Goal: Transaction & Acquisition: Obtain resource

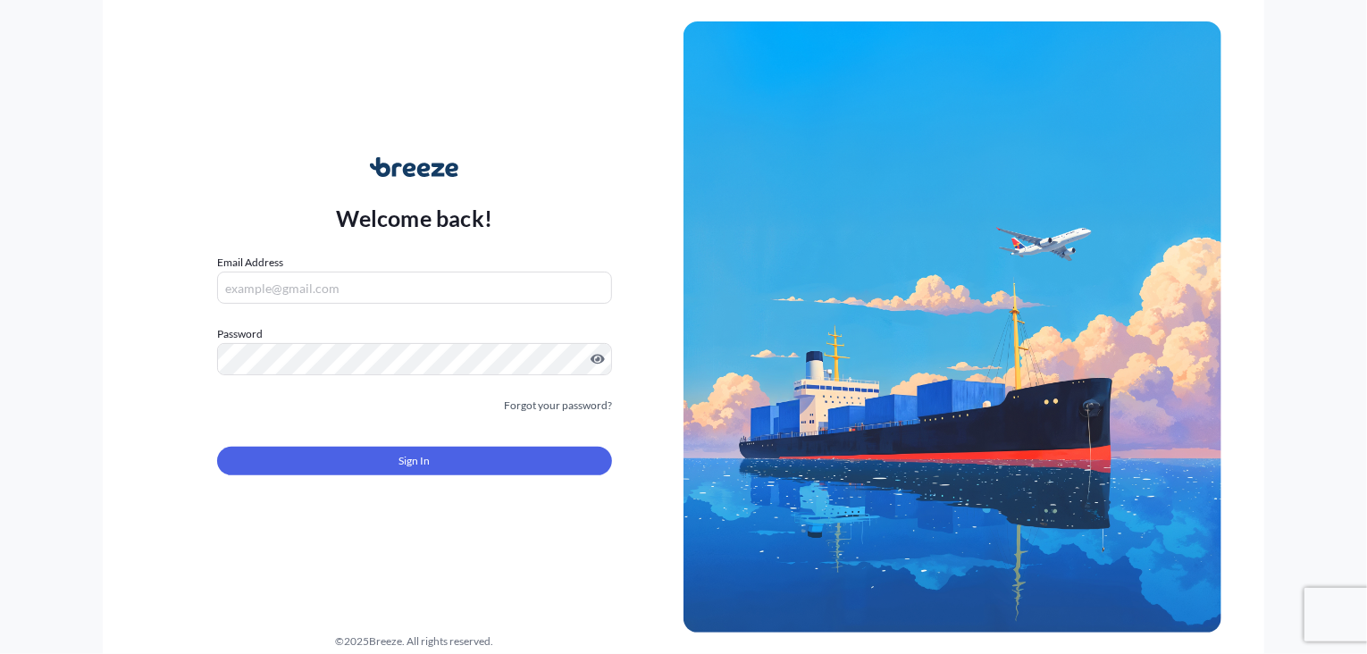
type input "[PERSON_NAME][EMAIL_ADDRESS][DOMAIN_NAME]"
click at [413, 450] on button "Sign In" at bounding box center [414, 461] width 395 height 29
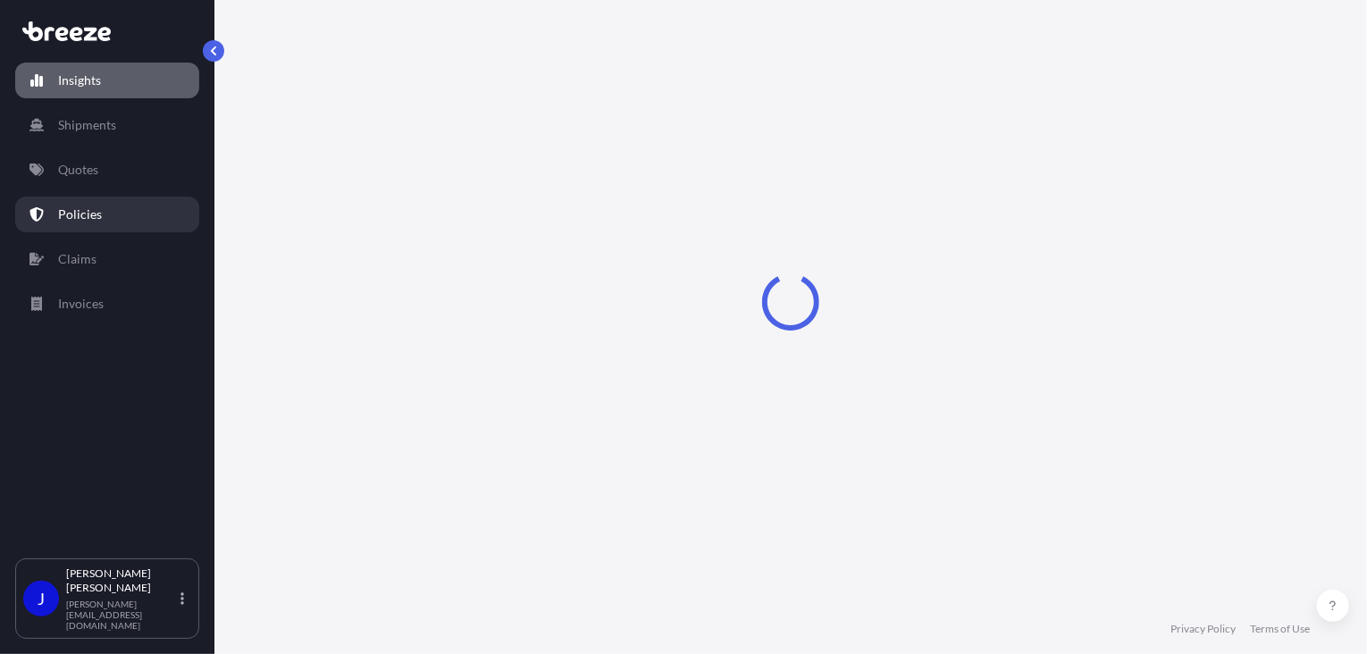
select select "2025"
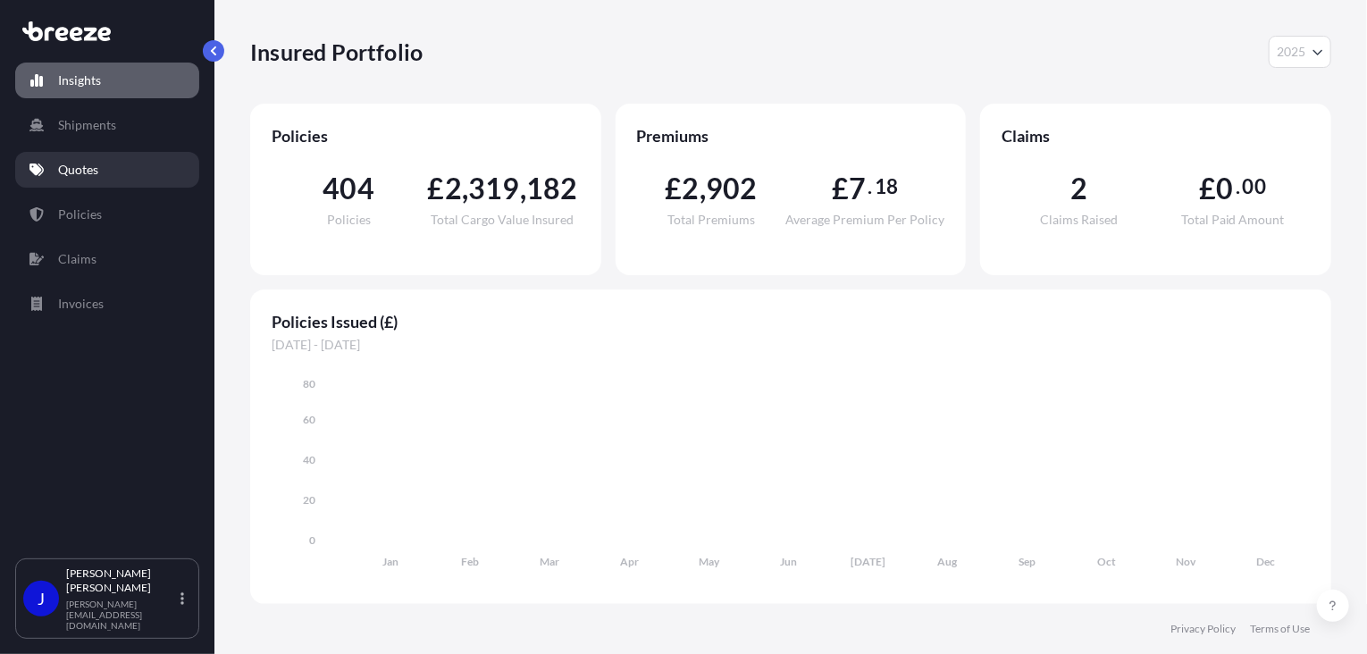
click at [86, 170] on p "Quotes" at bounding box center [78, 170] width 40 height 18
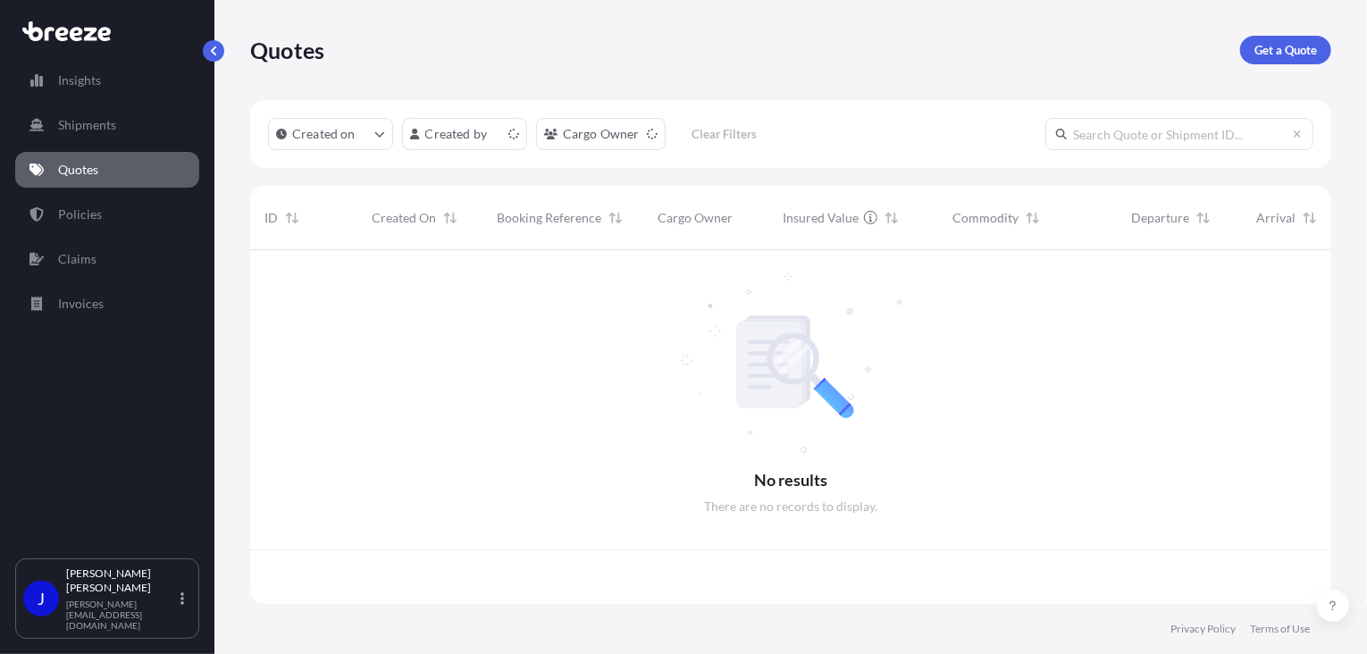
scroll to position [350, 1068]
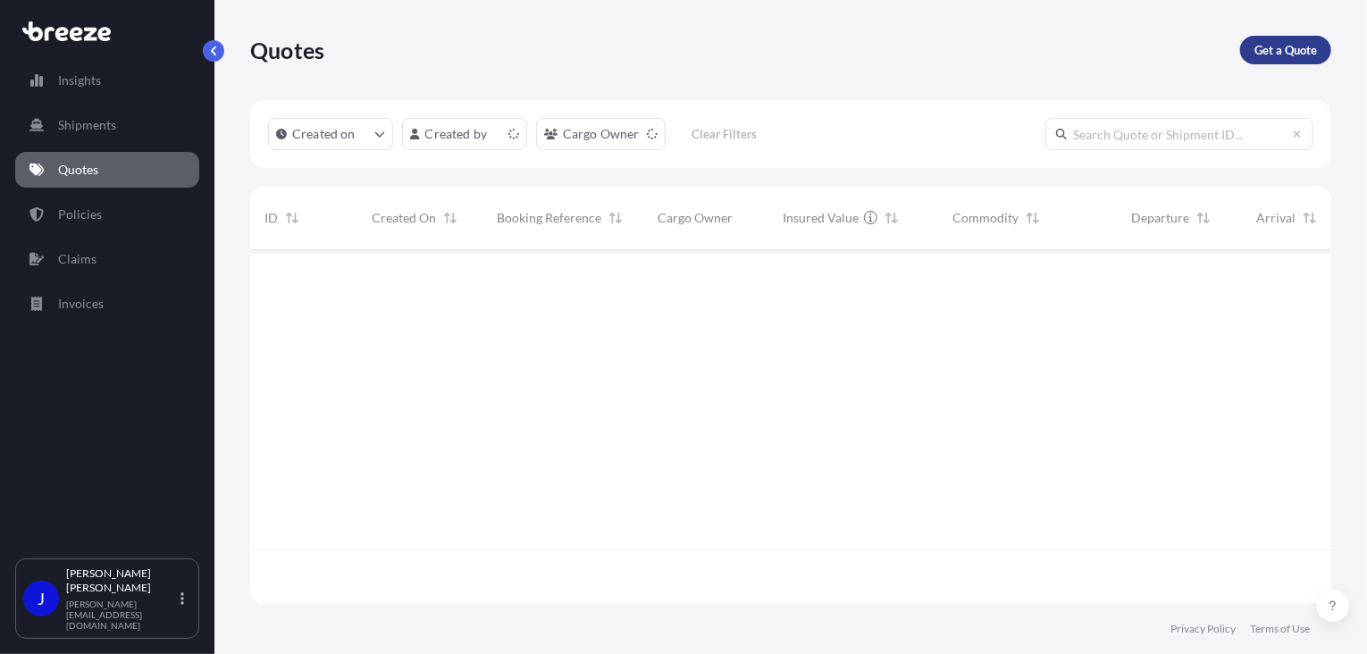
click at [1298, 40] on link "Get a Quote" at bounding box center [1285, 50] width 91 height 29
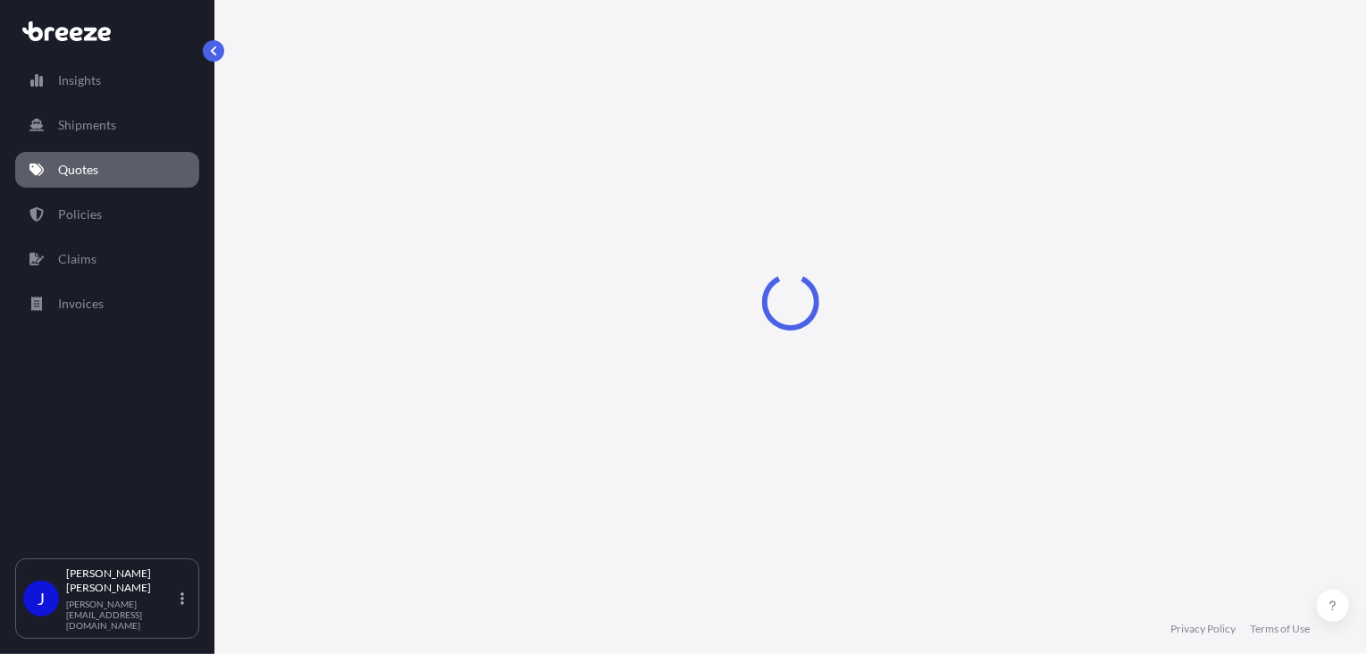
select select "Sea"
select select "1"
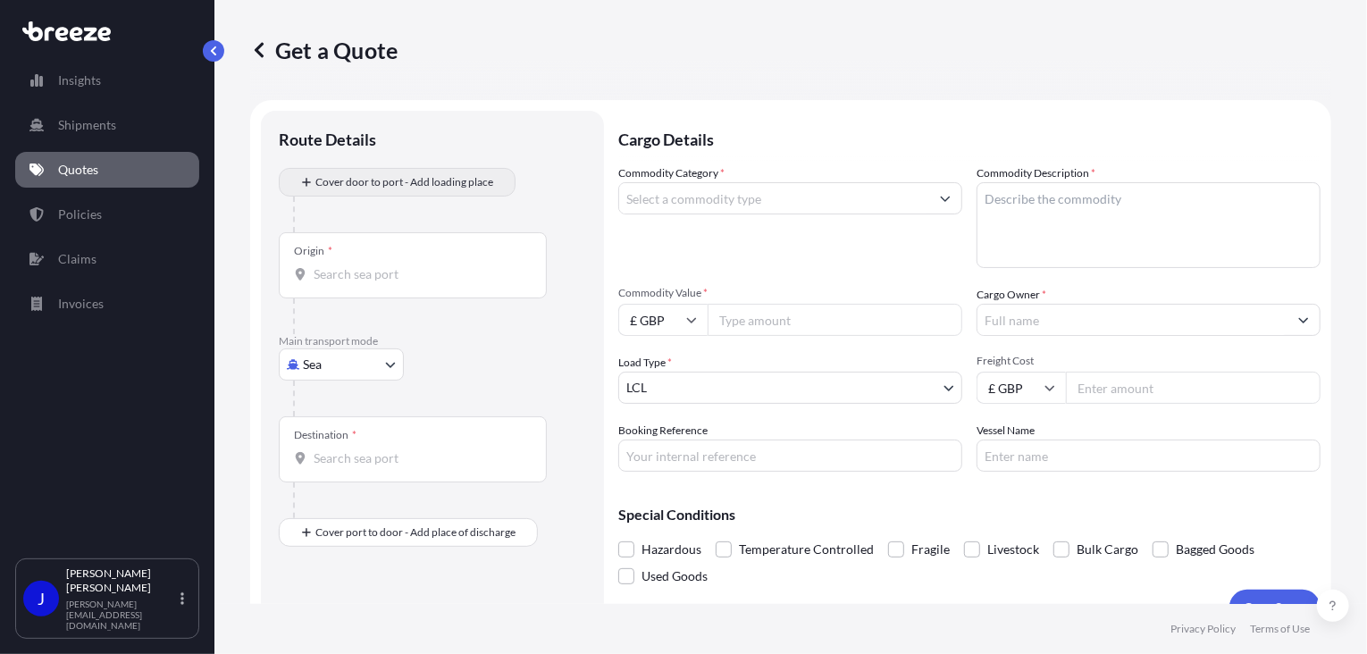
scroll to position [29, 0]
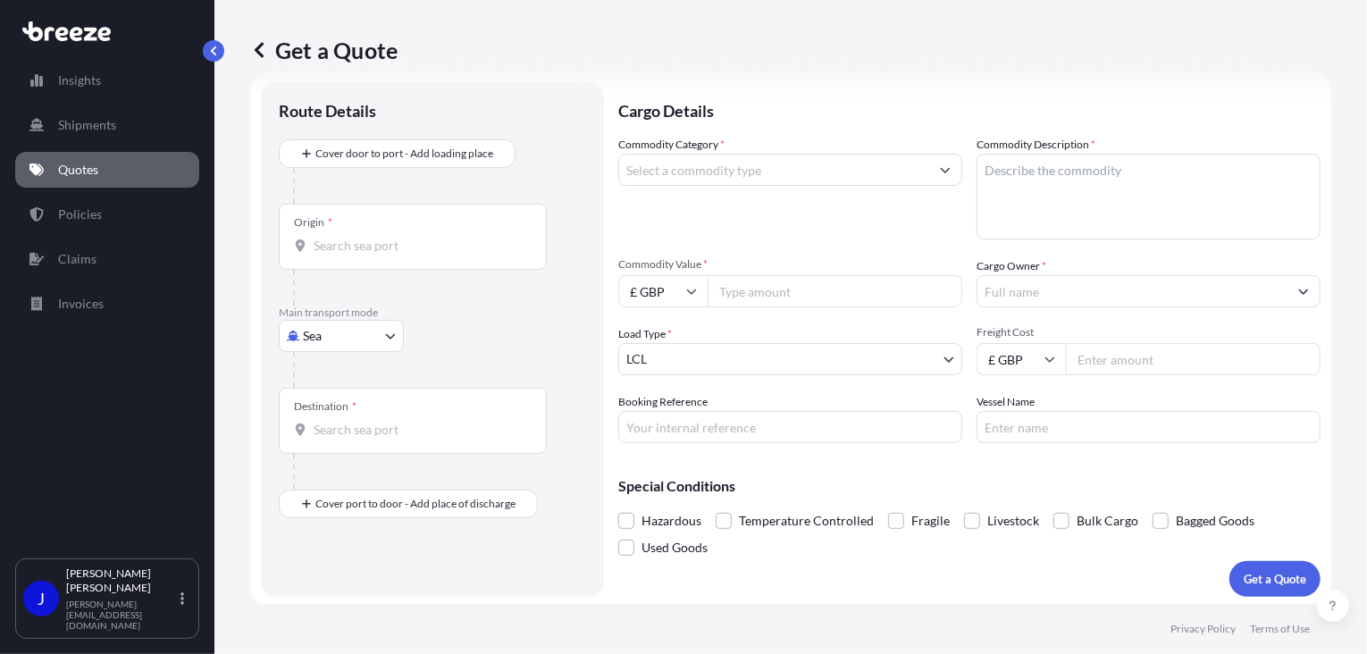
click at [389, 344] on body "Insights Shipments Quotes Policies Claims Invoices J [PERSON_NAME] [PERSON_NAME…" at bounding box center [683, 327] width 1367 height 654
click at [327, 446] on span "Road" at bounding box center [327, 446] width 29 height 18
select select "Road"
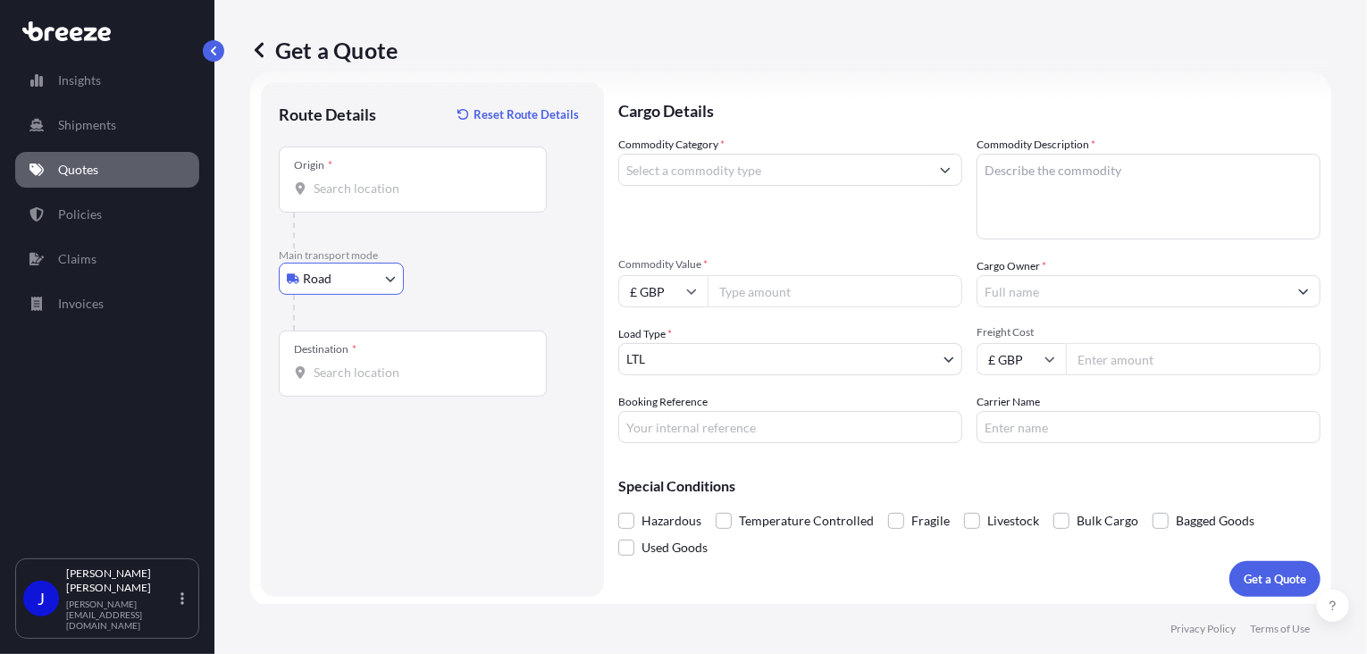
click at [370, 190] on input "Origin *" at bounding box center [419, 189] width 211 height 18
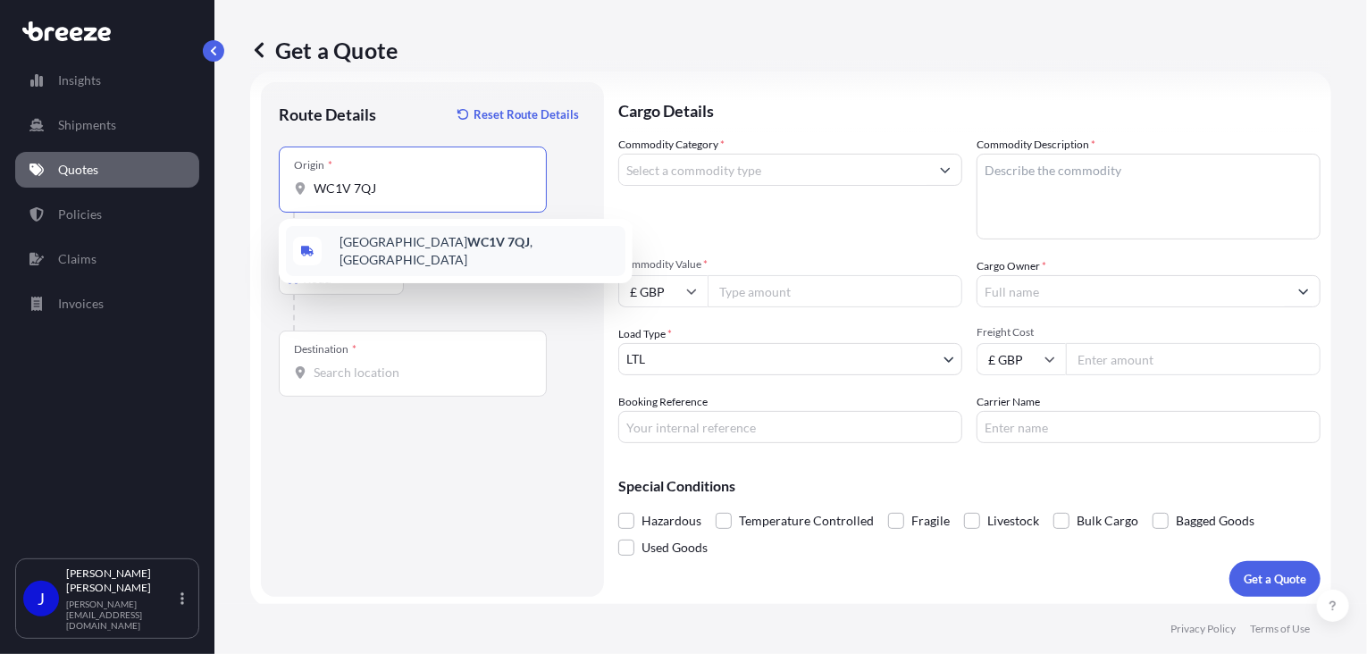
click at [386, 255] on span "London WC1V 7QJ , [GEOGRAPHIC_DATA]" at bounding box center [478, 251] width 279 height 36
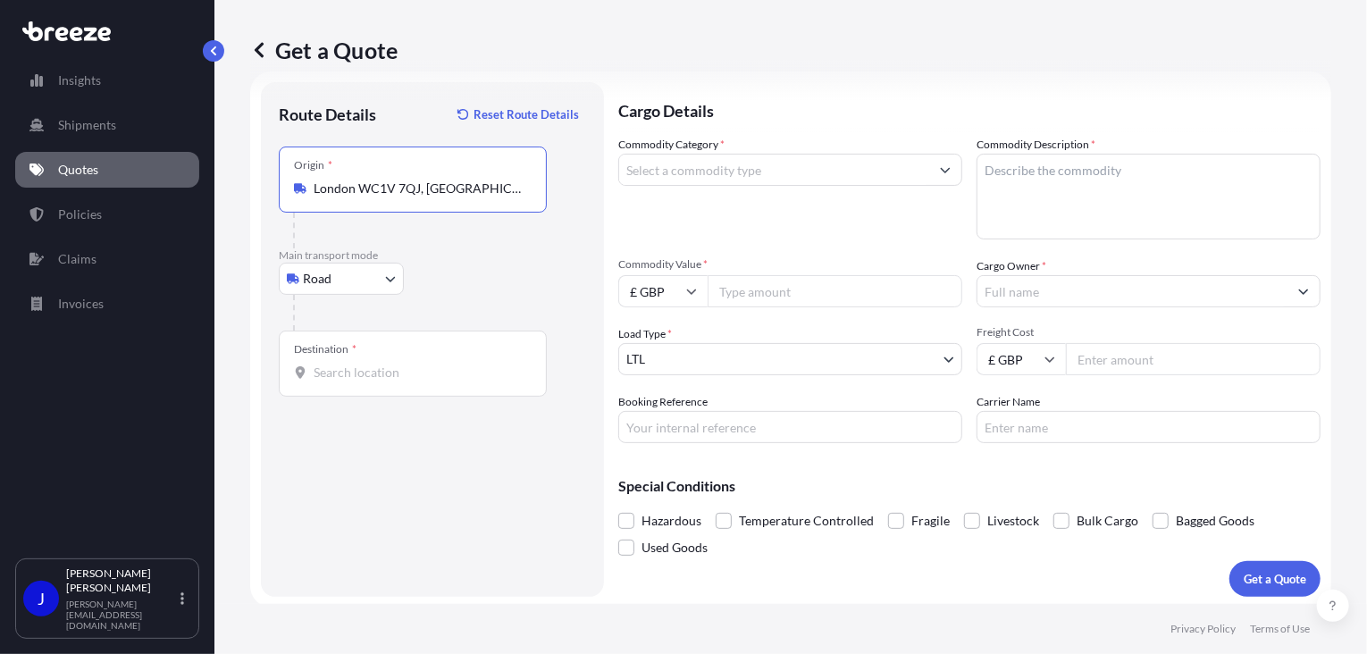
type input "London WC1V 7QJ, [GEOGRAPHIC_DATA]"
click at [380, 382] on div "Destination *" at bounding box center [413, 364] width 268 height 66
click at [380, 381] on input "Destination *" at bounding box center [419, 373] width 211 height 18
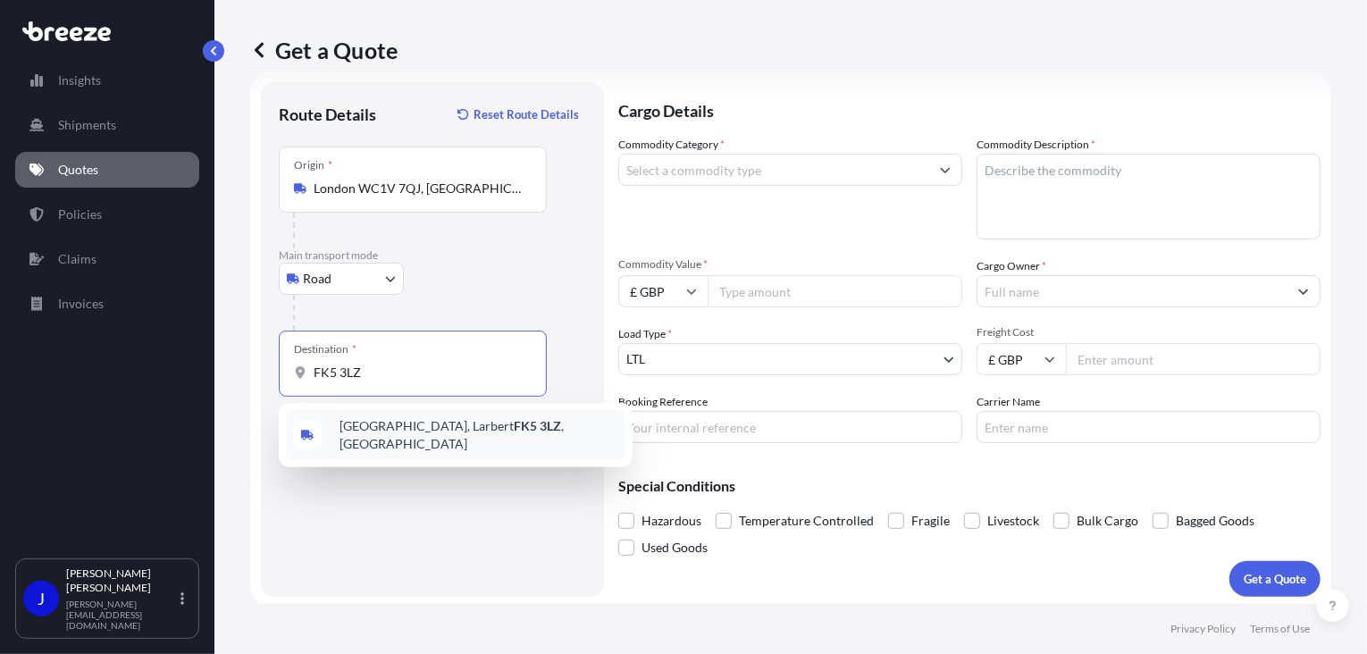
click at [400, 425] on span "[STREET_ADDRESS]" at bounding box center [478, 435] width 279 height 36
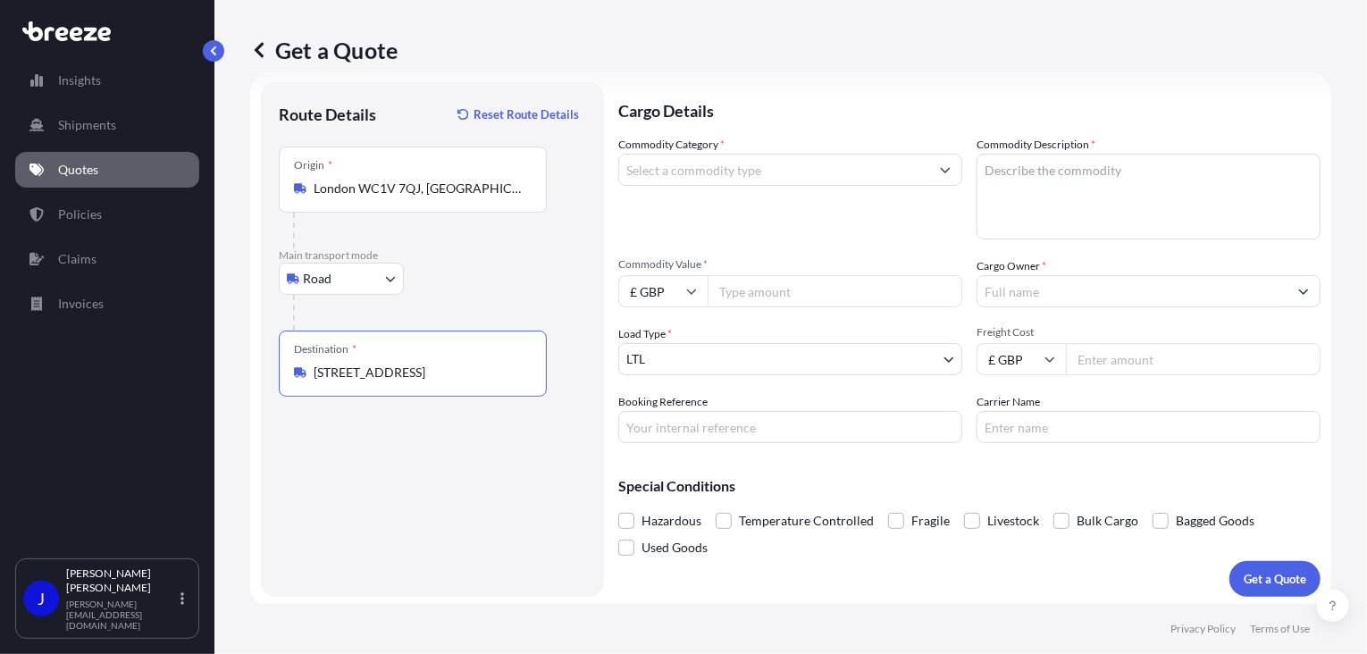
type input "[STREET_ADDRESS]"
click at [772, 293] on input "Commodity Value *" at bounding box center [835, 291] width 255 height 32
type input "1000"
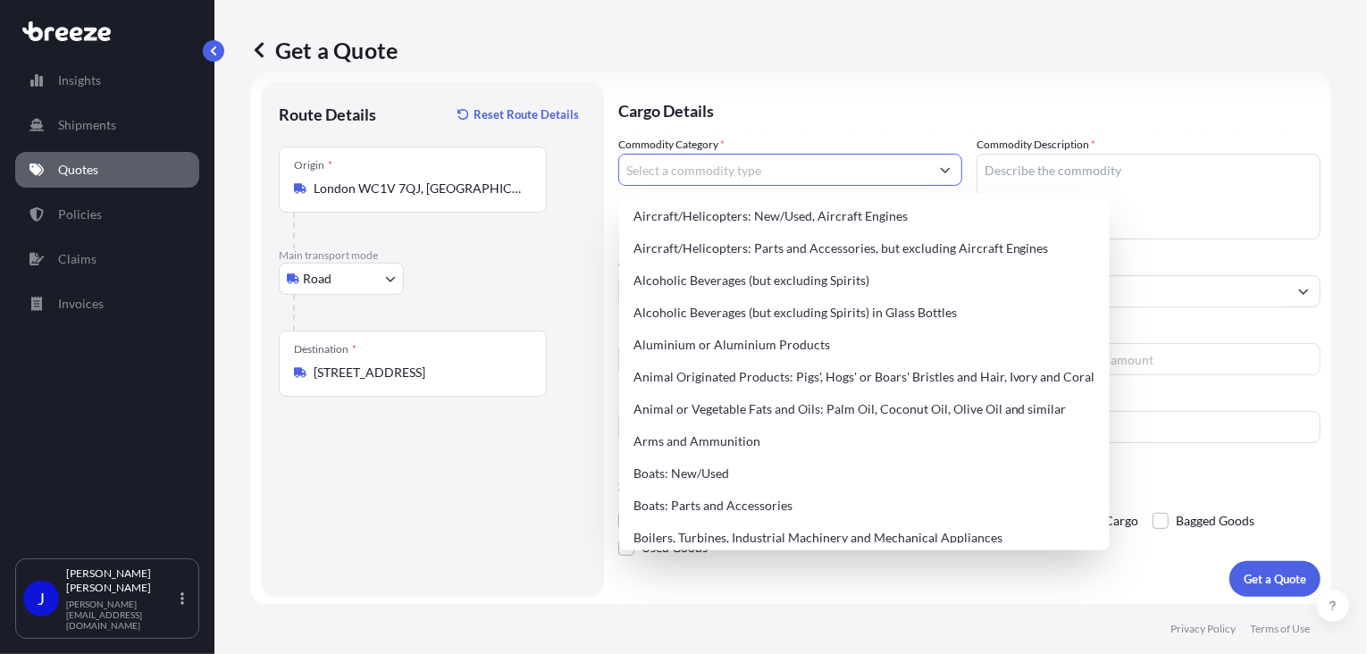
click at [654, 163] on input "Commodity Category *" at bounding box center [774, 170] width 310 height 32
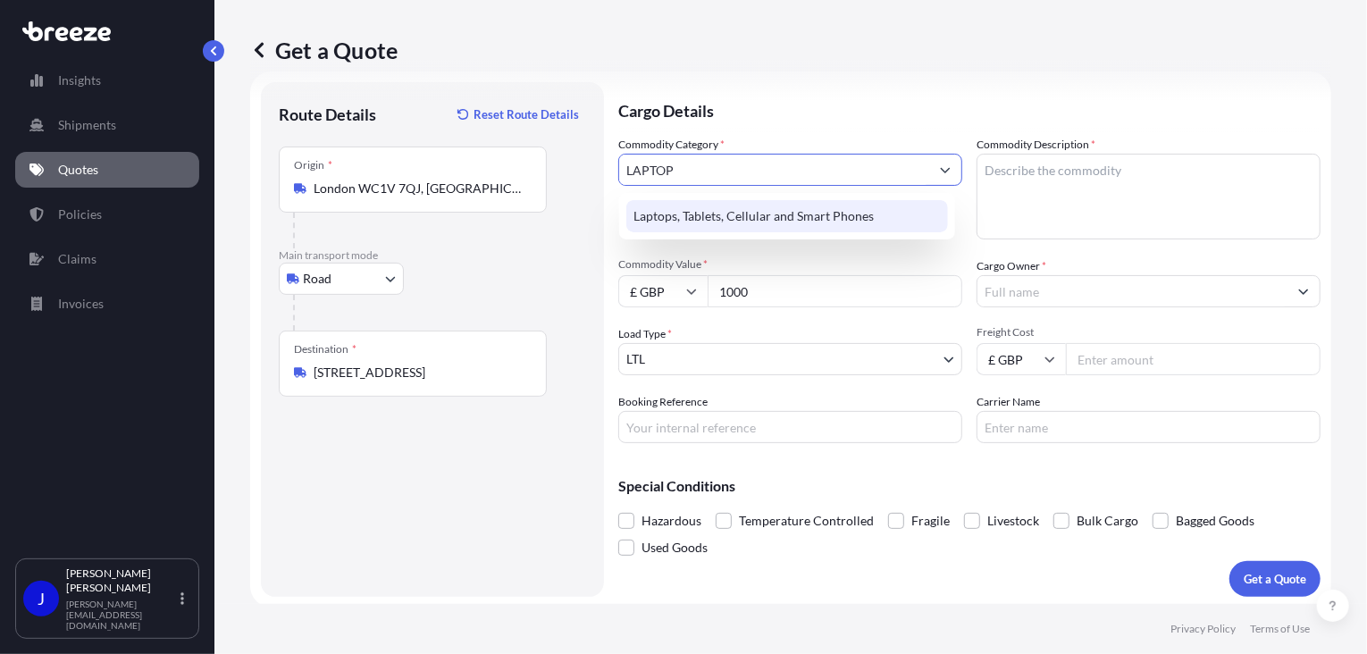
click at [716, 230] on div "Laptops, Tablets, Cellular and Smart Phones" at bounding box center [787, 216] width 322 height 32
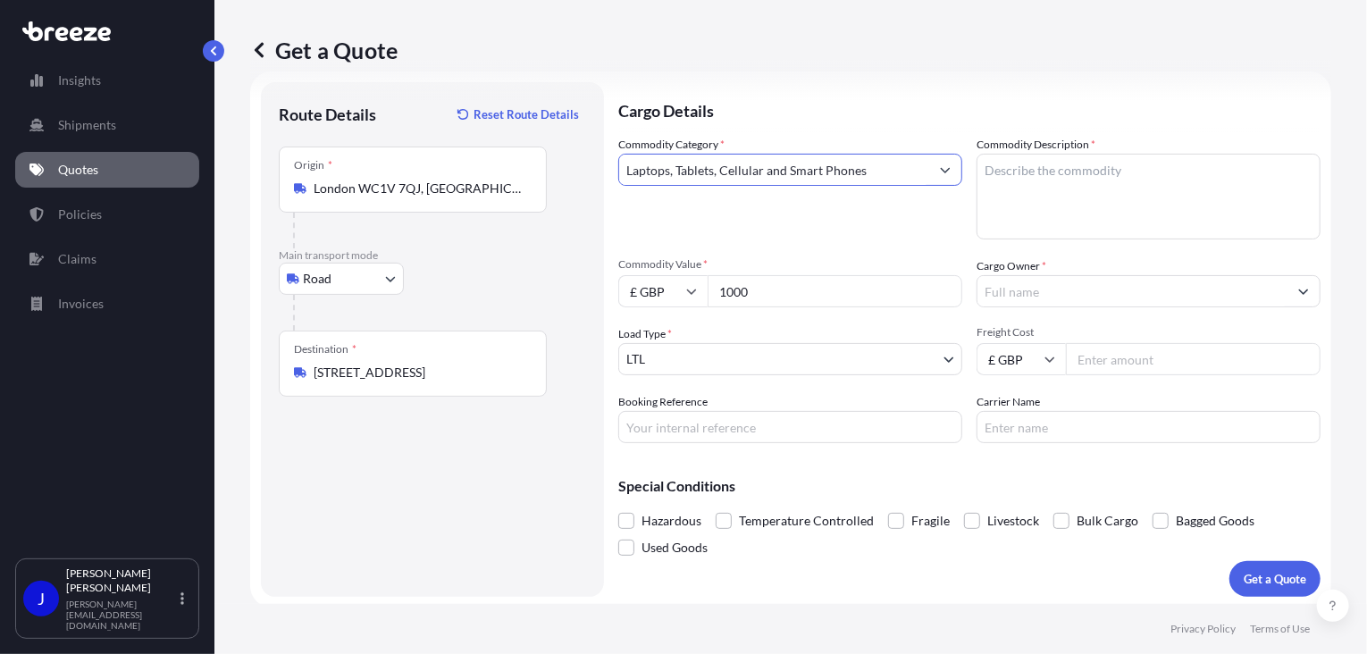
type input "Laptops, Tablets, Cellular and Smart Phones"
click at [1009, 169] on textarea "Commodity Description *" at bounding box center [1148, 197] width 344 height 86
type textarea "LAPTOP"
click at [1011, 296] on input "Cargo Owner *" at bounding box center [1132, 291] width 310 height 32
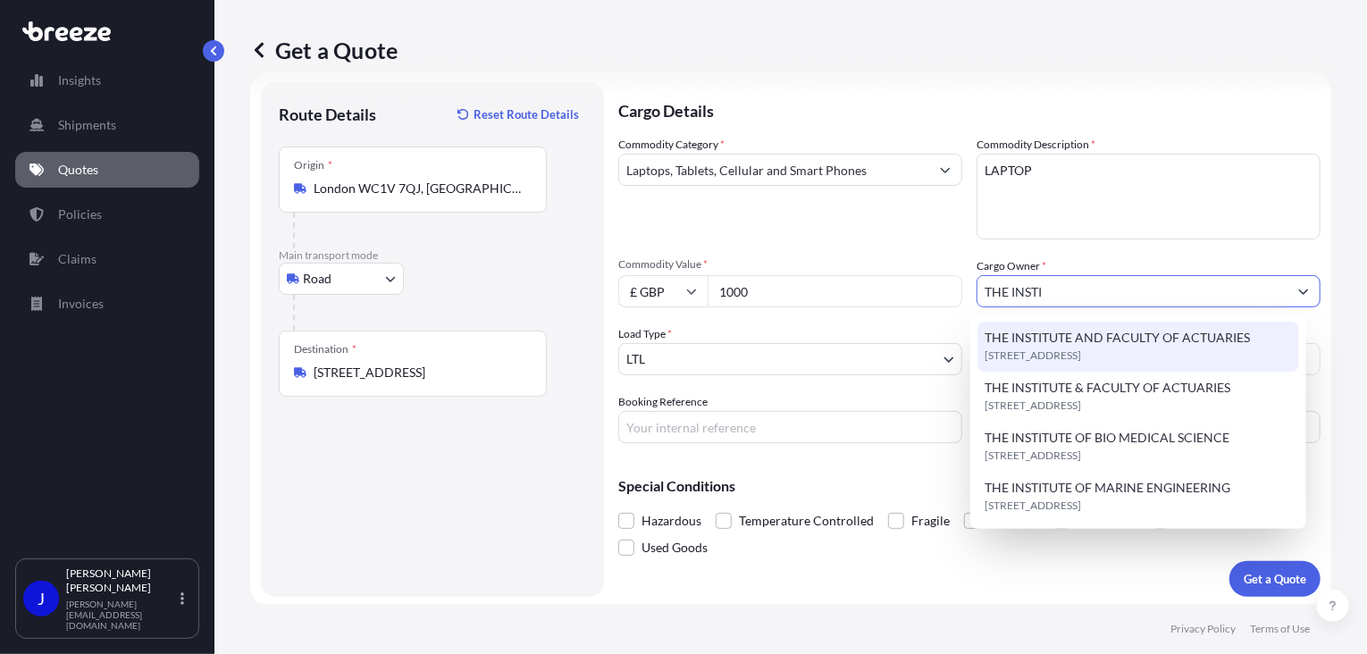
click at [1114, 338] on span "THE INSTITUTE AND FACULTY OF ACTUARIES" at bounding box center [1116, 338] width 265 height 18
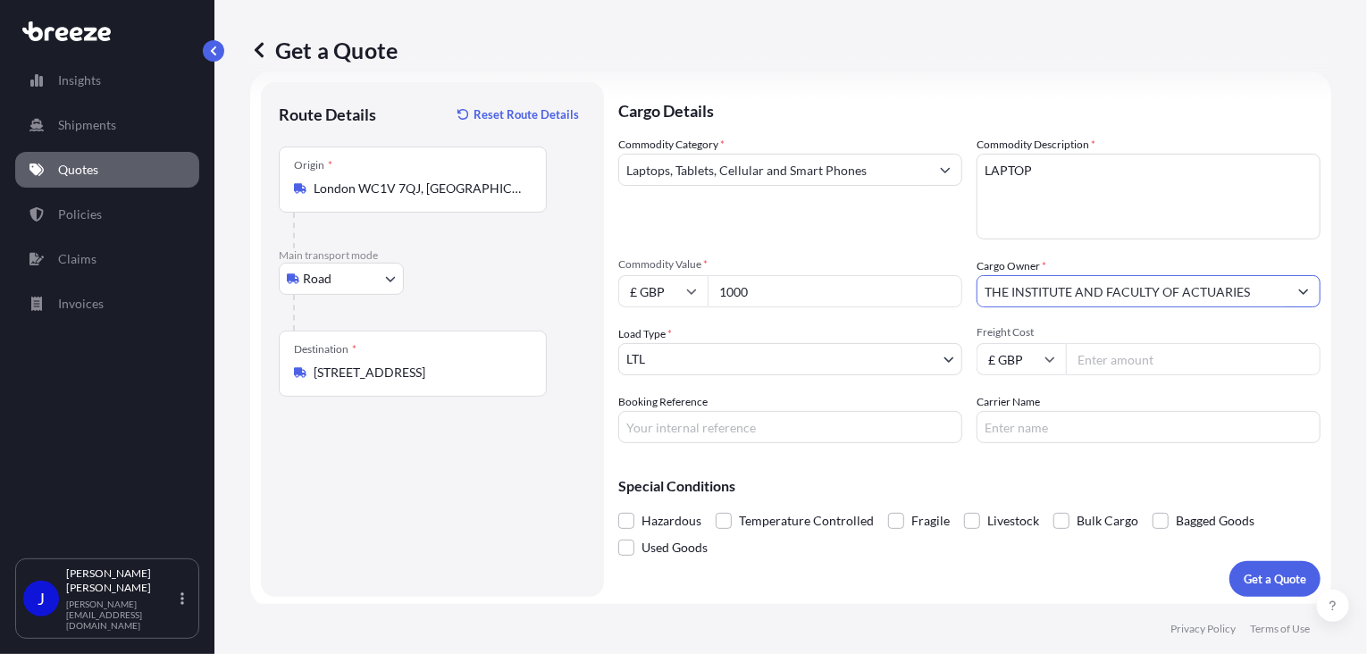
type input "THE INSTITUTE AND FACULTY OF ACTUARIES"
click at [1107, 360] on input "Freight Cost" at bounding box center [1193, 359] width 255 height 32
type input "12.86"
paste input "2214805"
type input "2214805"
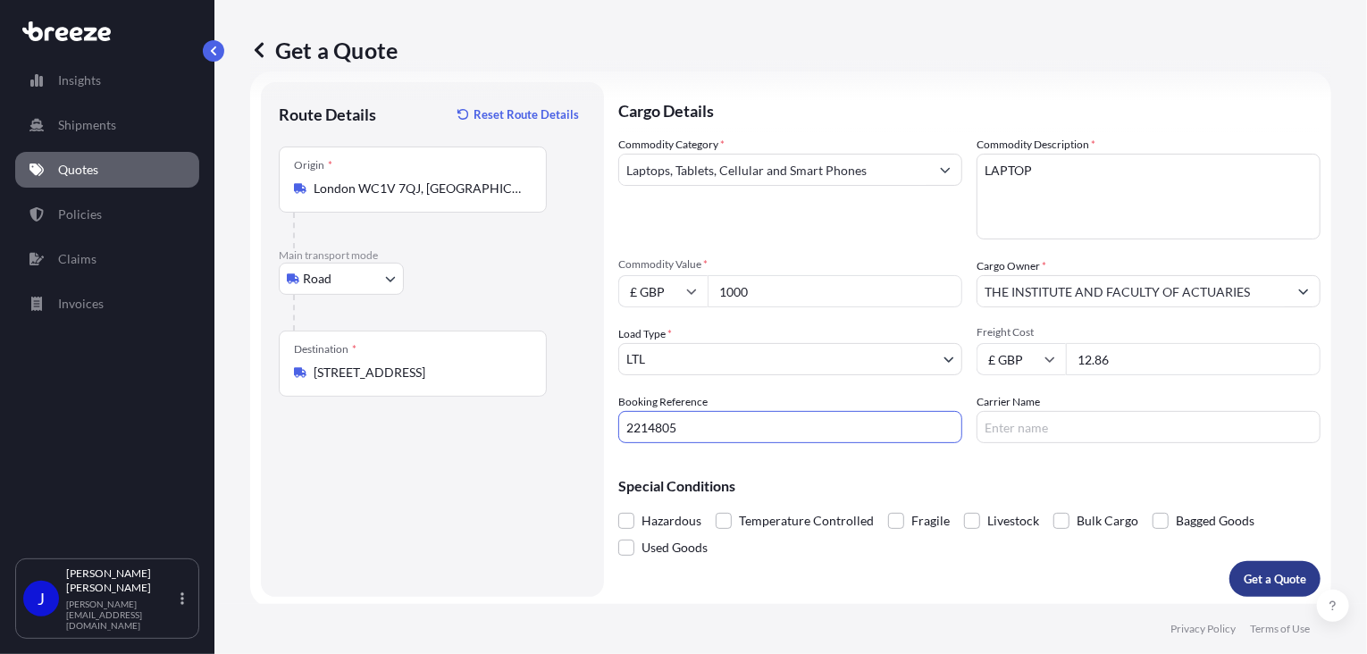
click at [1235, 566] on button "Get a Quote" at bounding box center [1274, 579] width 91 height 36
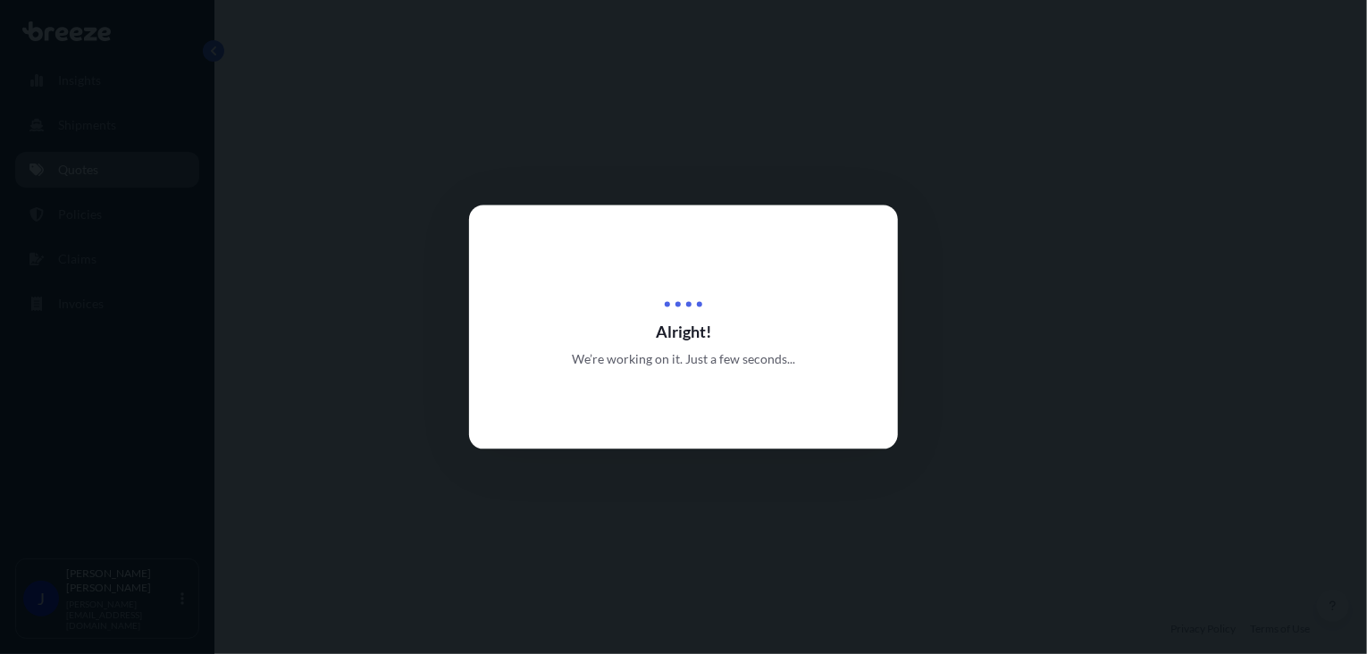
select select "Road"
select select "1"
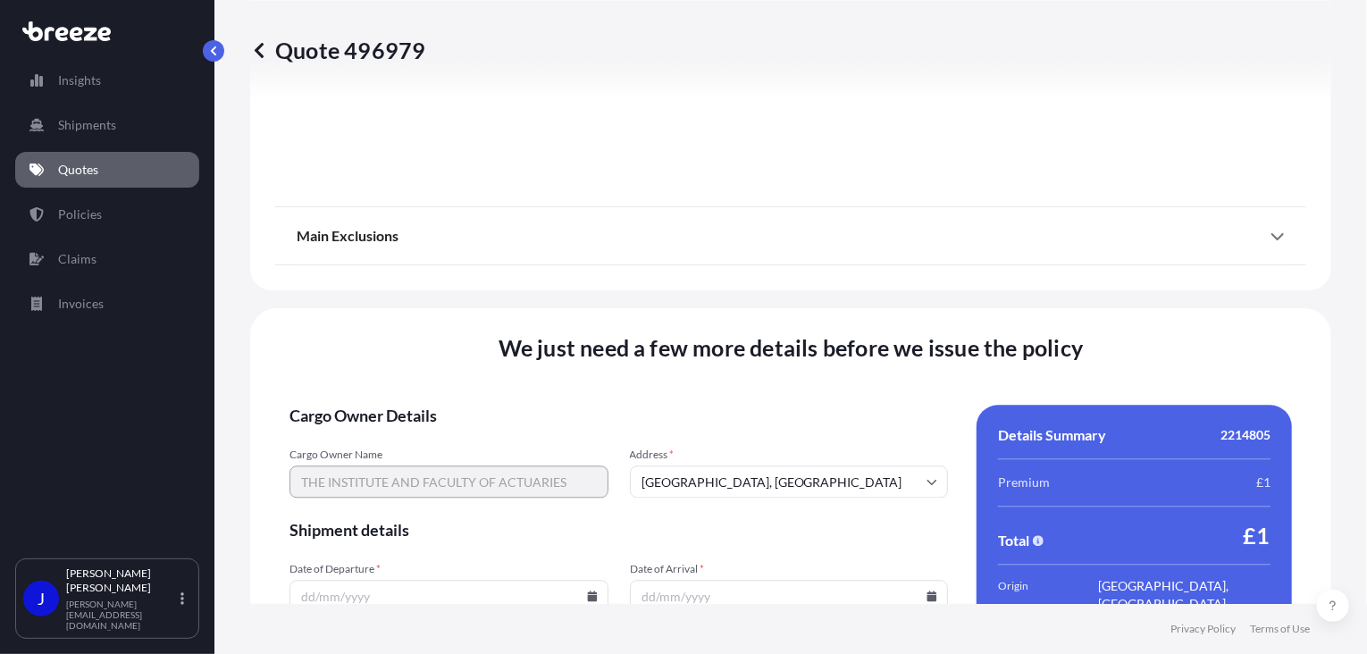
scroll to position [2227, 0]
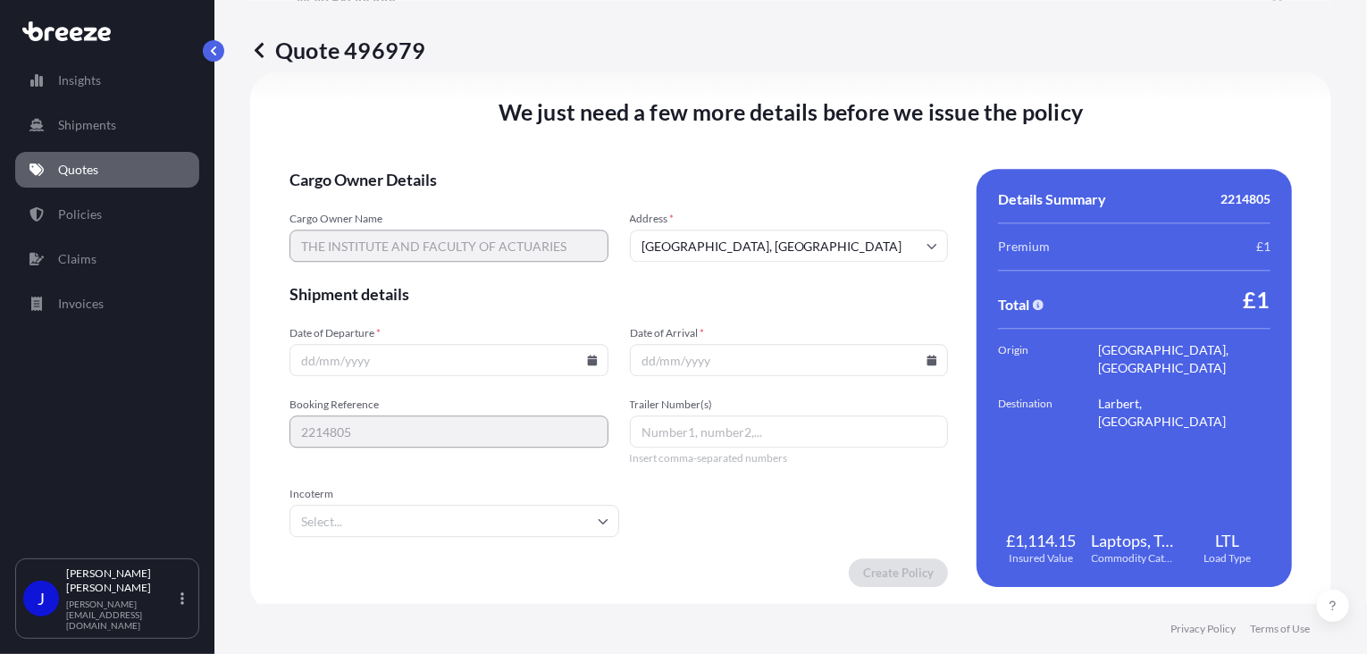
click at [589, 361] on icon at bounding box center [592, 360] width 10 height 11
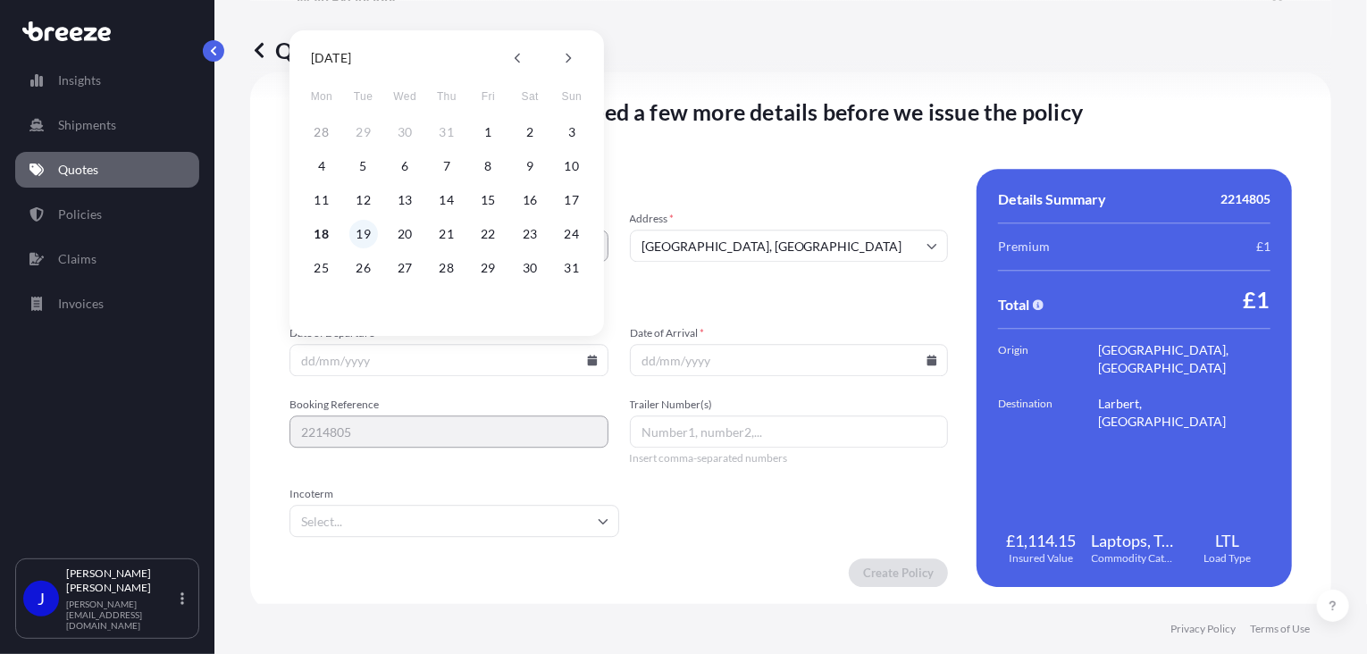
click at [364, 234] on button "19" at bounding box center [363, 234] width 29 height 29
type input "[DATE]"
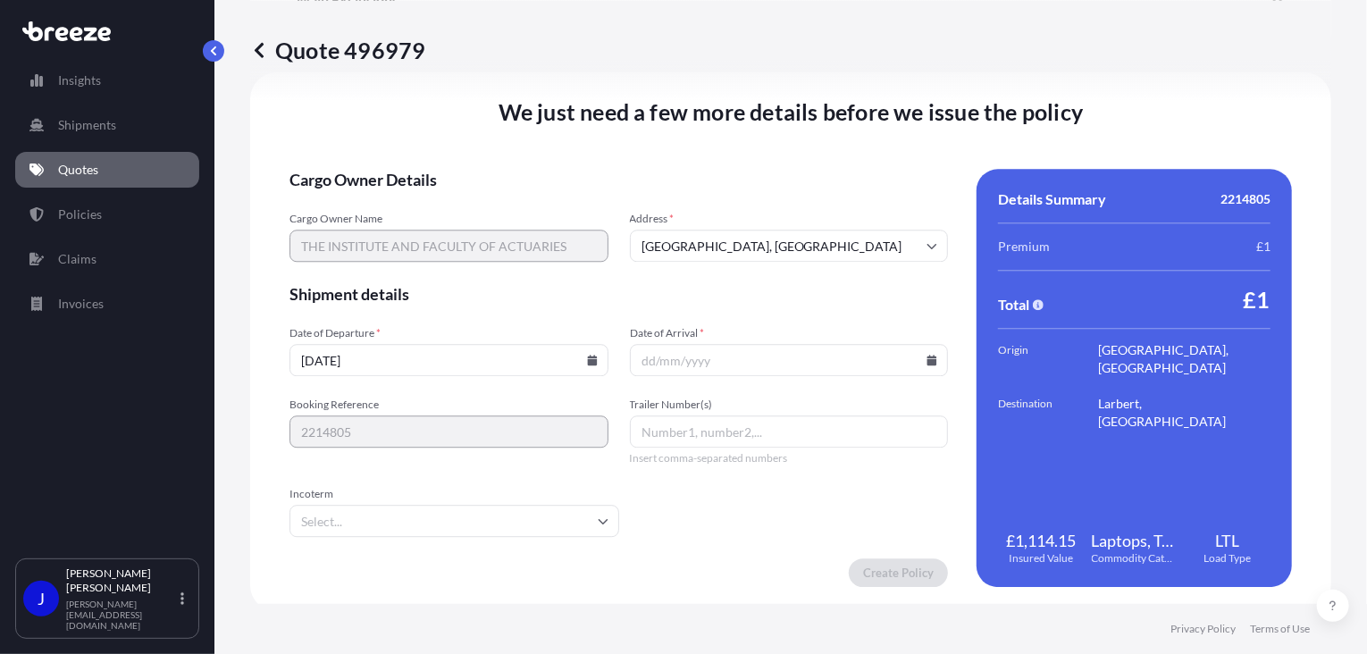
click at [930, 360] on input "Date of Arrival *" at bounding box center [789, 360] width 319 height 32
click at [910, 356] on input "Date of Arrival *" at bounding box center [789, 360] width 319 height 32
click at [927, 356] on icon at bounding box center [932, 360] width 10 height 11
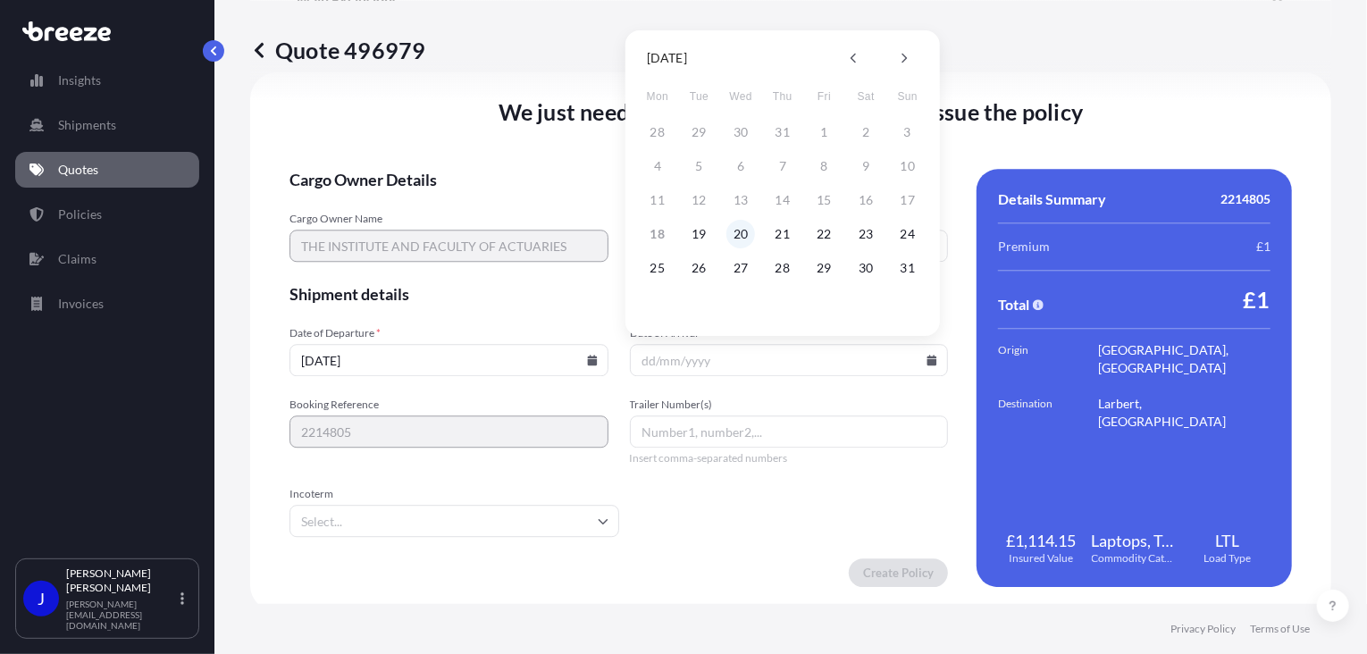
click at [736, 239] on button "20" at bounding box center [740, 234] width 29 height 29
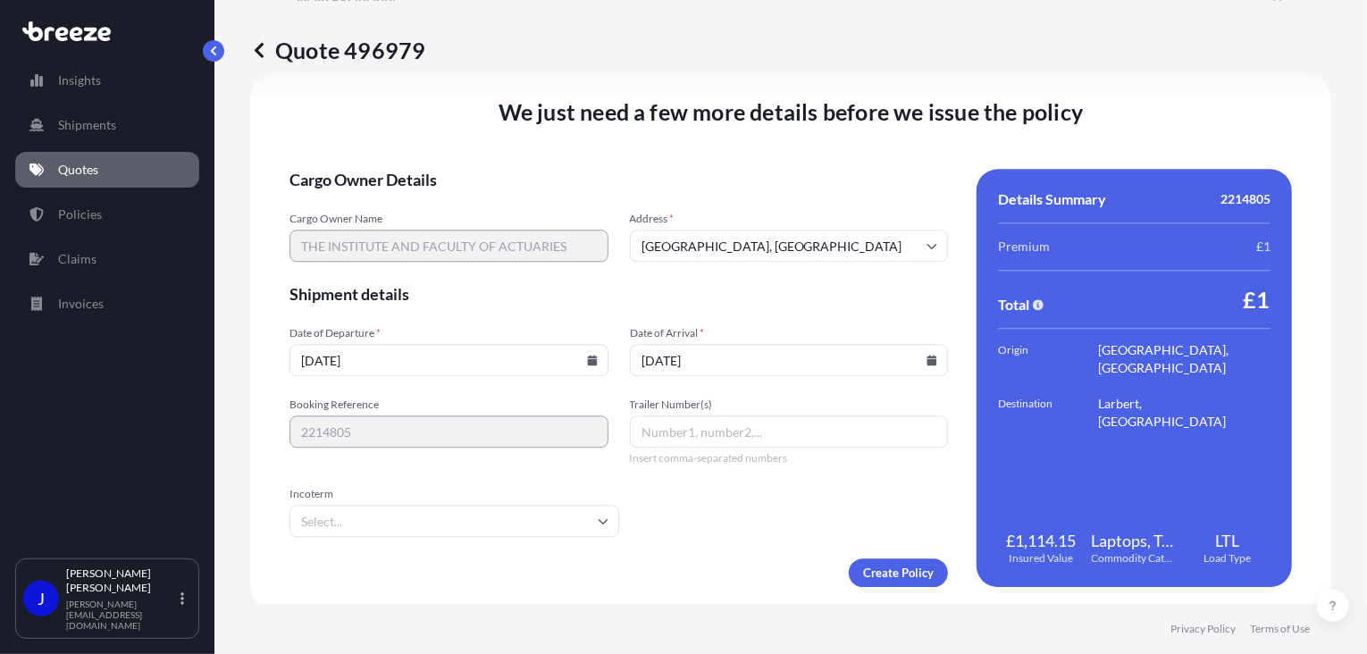
type input "[DATE]"
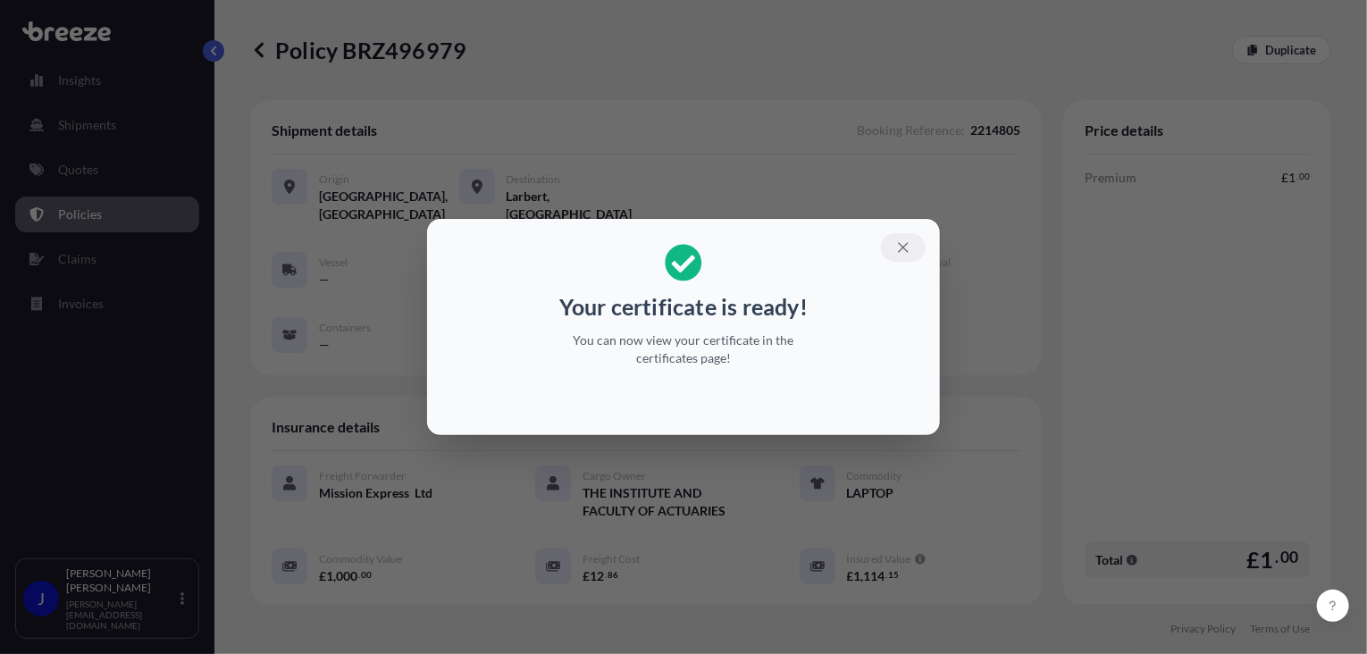
click at [904, 246] on icon "button" at bounding box center [903, 247] width 16 height 16
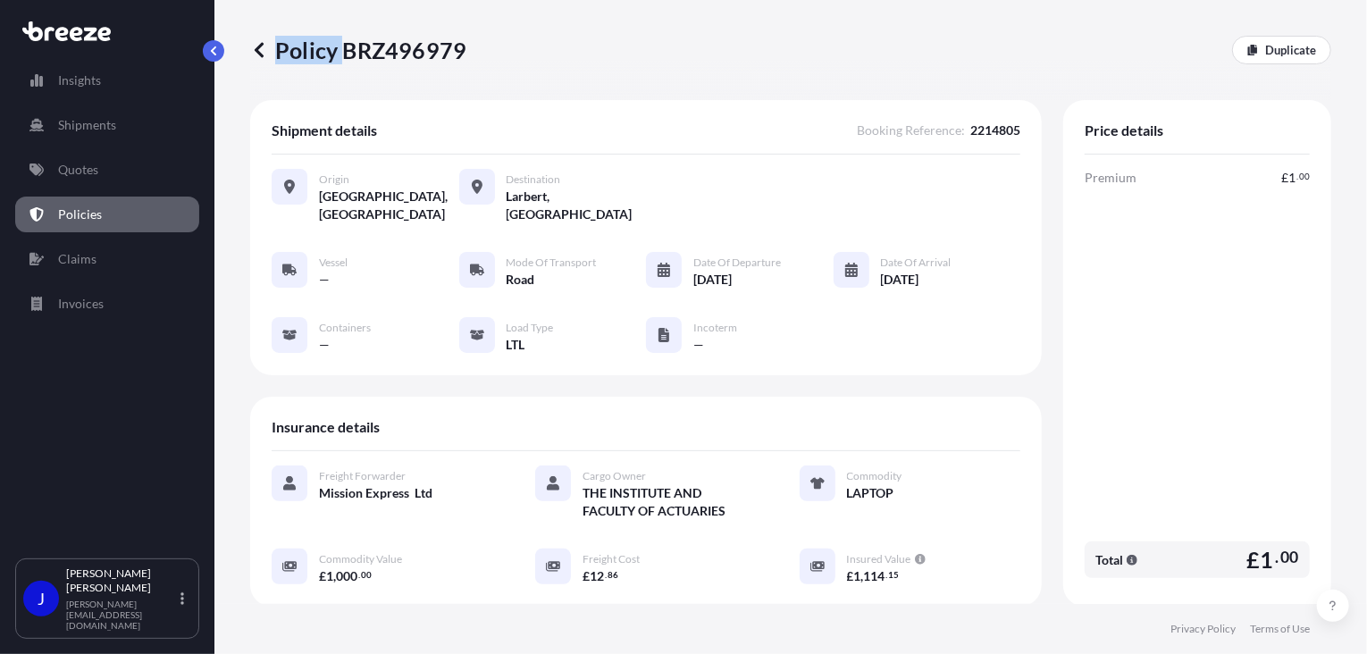
drag, startPoint x: 345, startPoint y: 50, endPoint x: 478, endPoint y: 59, distance: 133.4
click at [478, 59] on div "Policy BRZ496979 Duplicate" at bounding box center [790, 50] width 1081 height 29
drag, startPoint x: 478, startPoint y: 59, endPoint x: 411, endPoint y: 79, distance: 69.8
click at [419, 80] on div "Policy BRZ496979 Duplicate" at bounding box center [790, 50] width 1081 height 100
drag, startPoint x: 340, startPoint y: 50, endPoint x: 458, endPoint y: 50, distance: 117.9
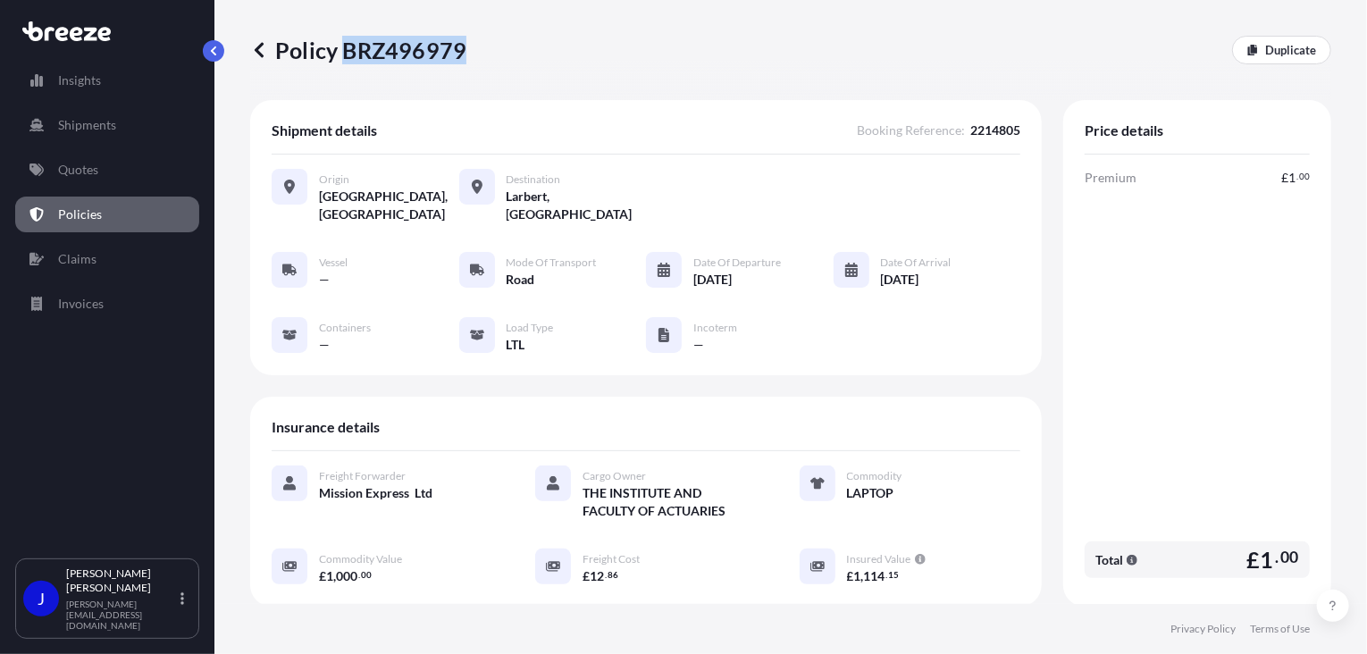
click at [458, 50] on p "Policy BRZ496979" at bounding box center [358, 50] width 216 height 29
copy p "BRZ496979"
